Goal: Check status: Check status

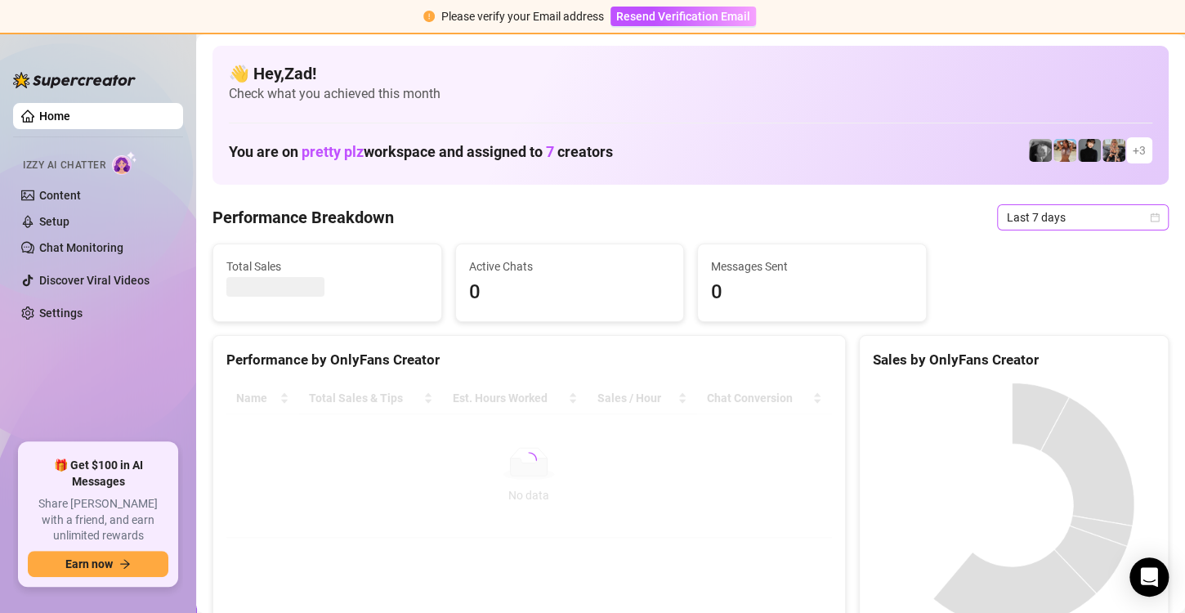
click at [1043, 219] on span "Last 7 days" at bounding box center [1083, 217] width 152 height 25
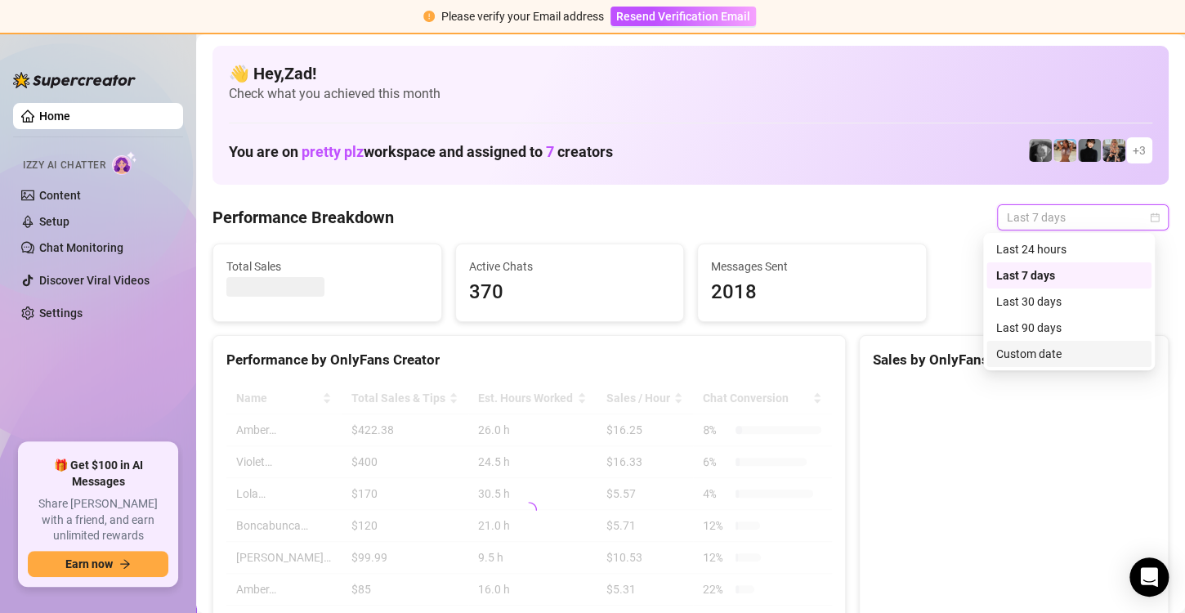
click at [1024, 353] on div "Custom date" at bounding box center [1068, 354] width 145 height 18
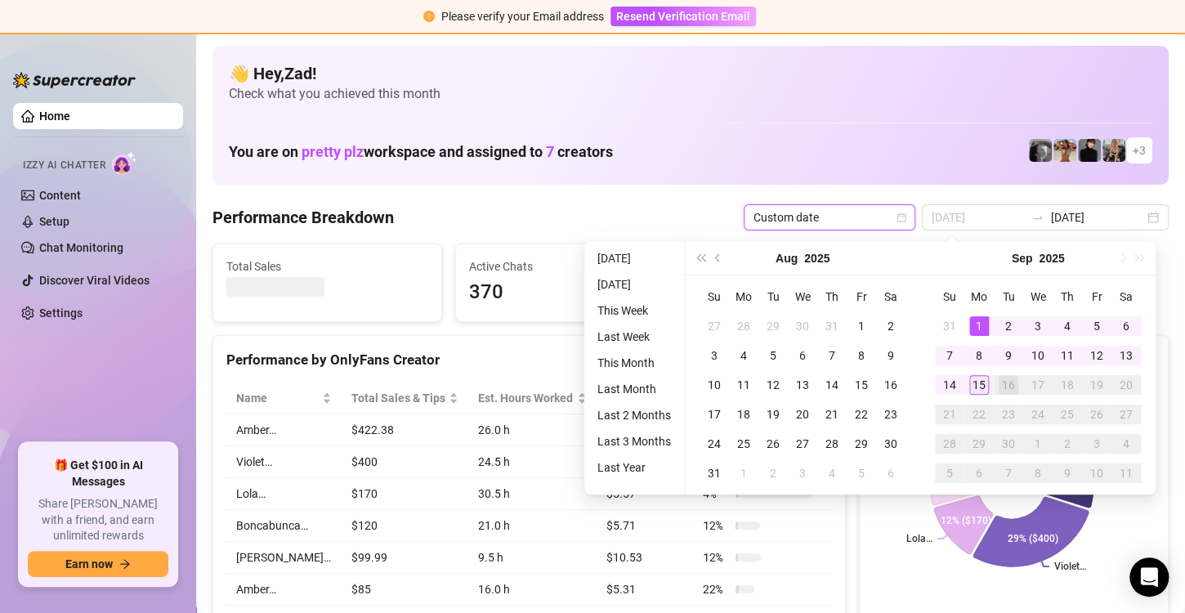
type input "[DATE]"
click at [978, 376] on div "15" at bounding box center [979, 385] width 20 height 20
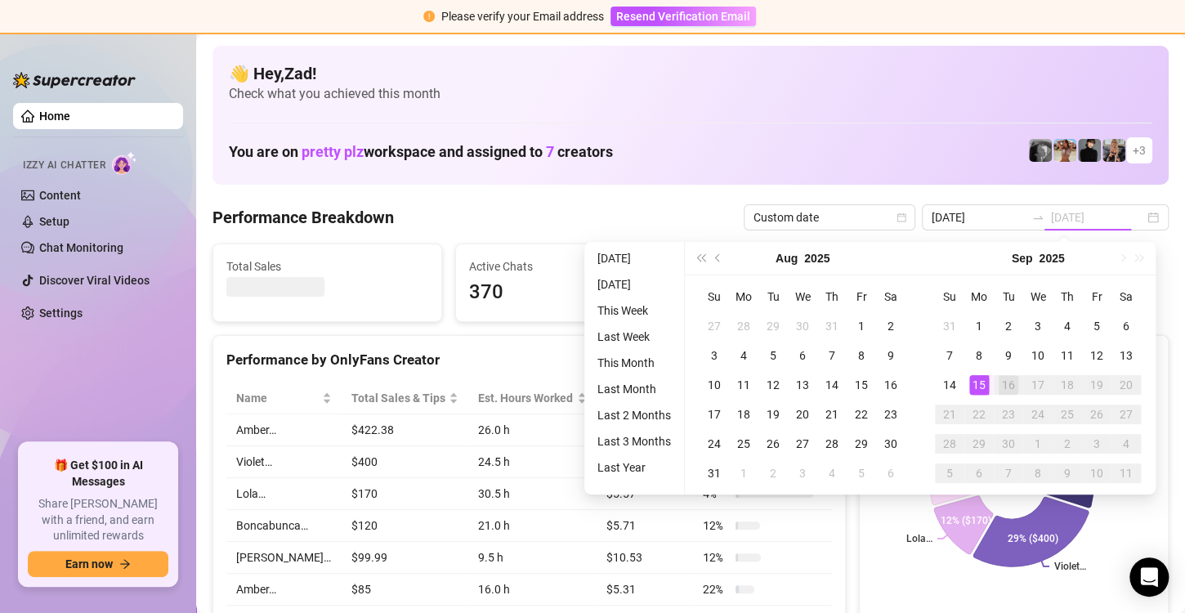
click at [978, 376] on div "15" at bounding box center [979, 385] width 20 height 20
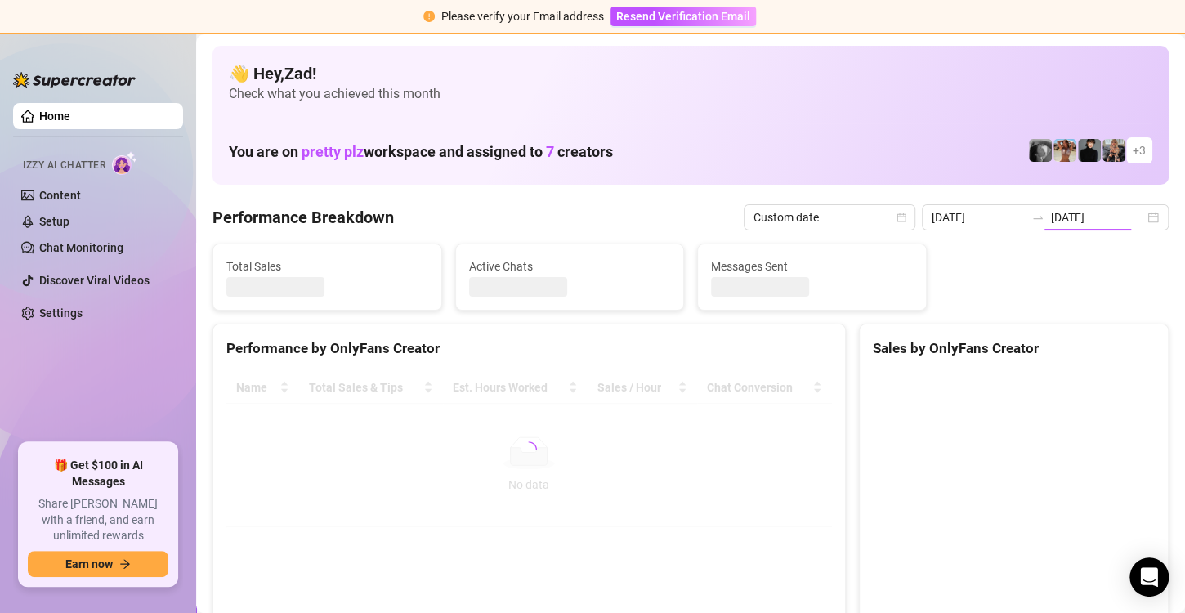
type input "[DATE]"
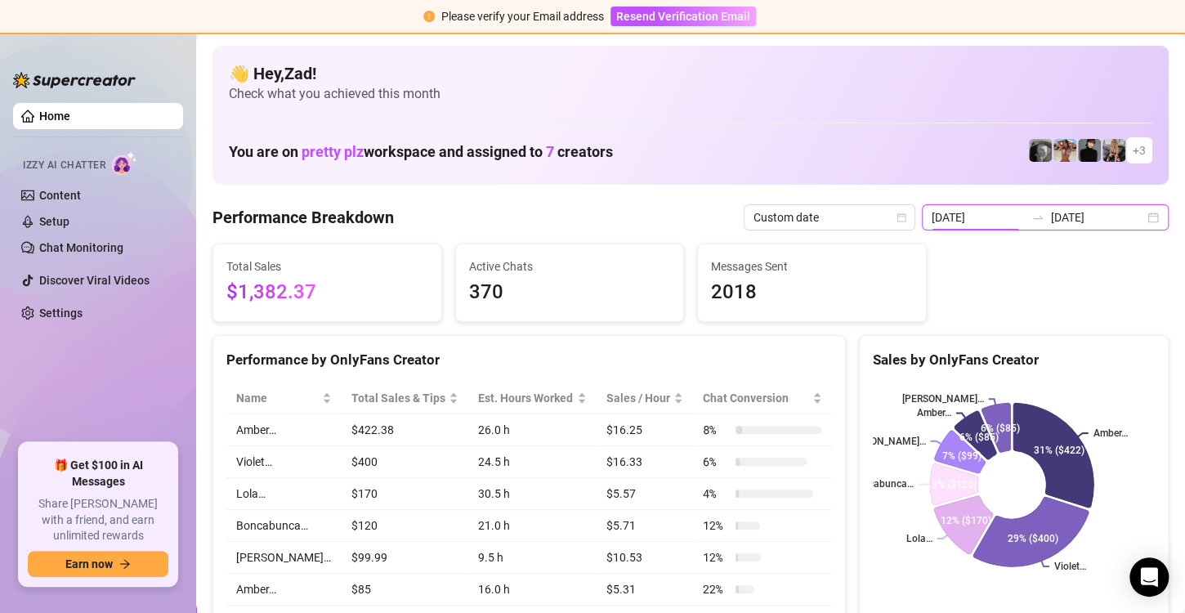
click at [1017, 208] on input "[DATE]" at bounding box center [978, 217] width 93 height 18
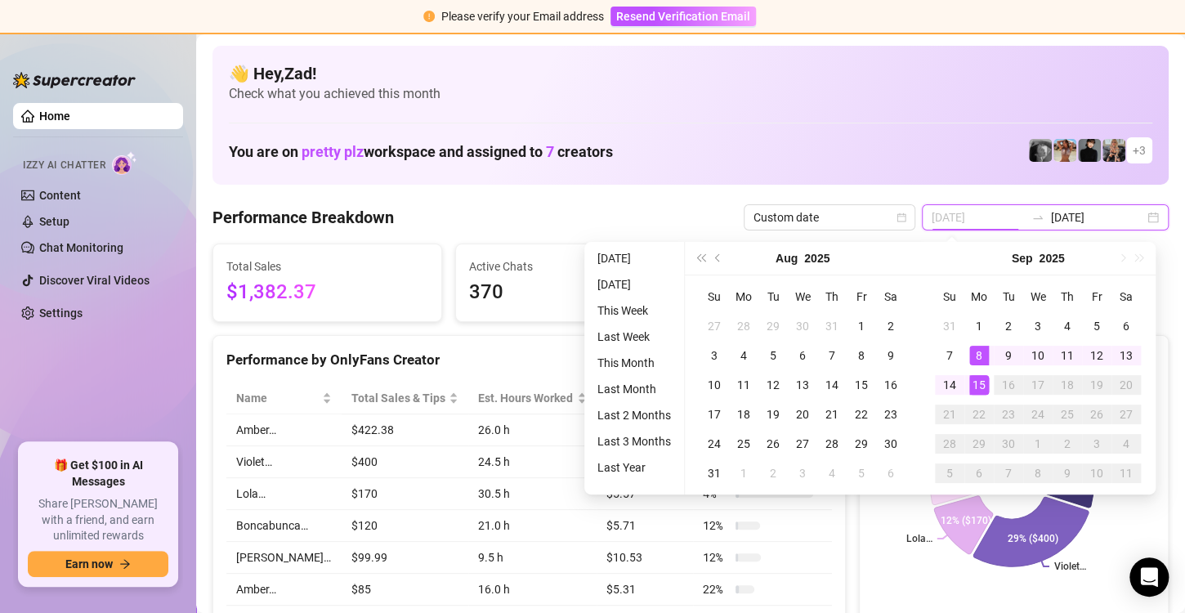
type input "[DATE]"
click at [974, 382] on div "15" at bounding box center [979, 385] width 20 height 20
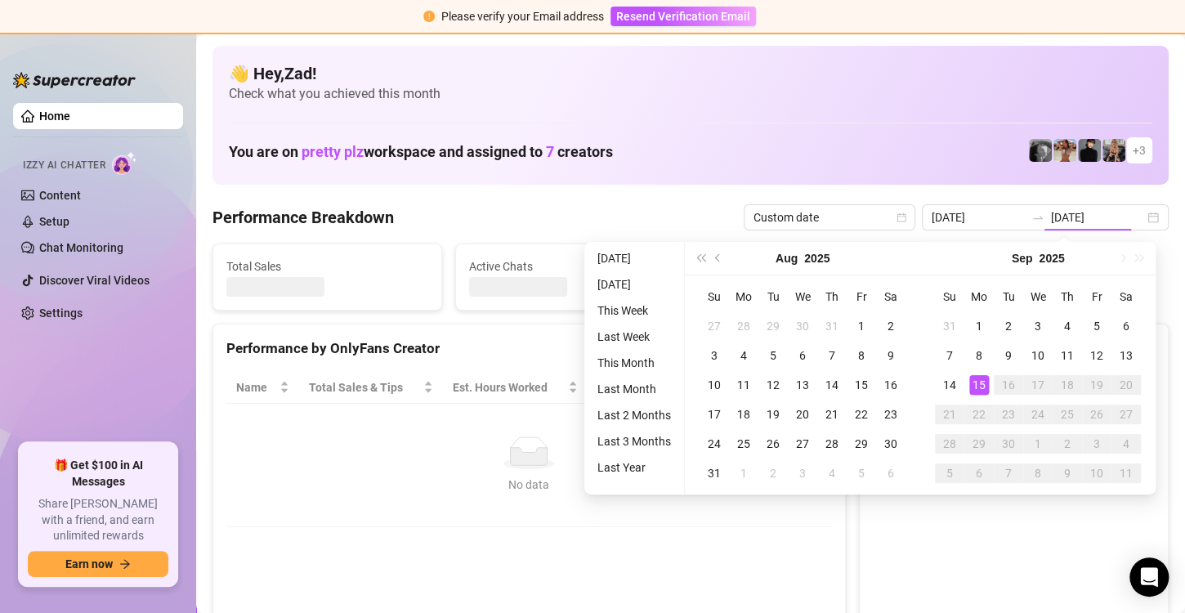
type input "[DATE]"
